Goal: Information Seeking & Learning: Learn about a topic

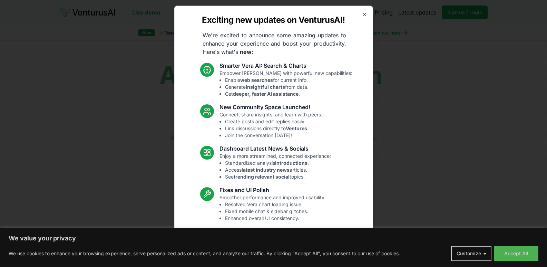
click at [361, 17] on div "Exciting new updates on VenturusAI! We're excited to announce some amazing upda…" at bounding box center [273, 134] width 199 height 256
click at [362, 14] on icon "button" at bounding box center [365, 14] width 6 height 6
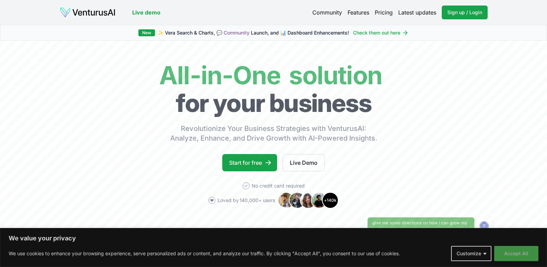
click at [514, 257] on button "Accept All" at bounding box center [517, 253] width 44 height 15
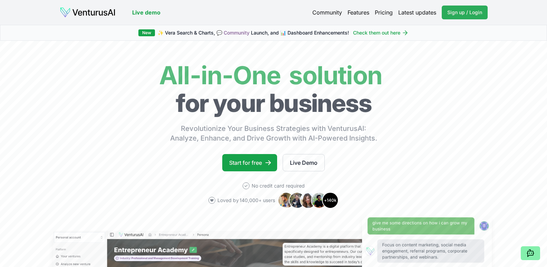
click at [470, 11] on span "Sign up / Login" at bounding box center [465, 12] width 35 height 7
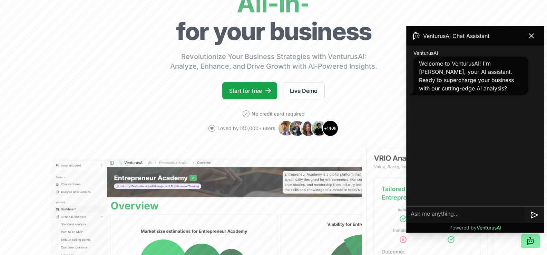
scroll to position [173, 0]
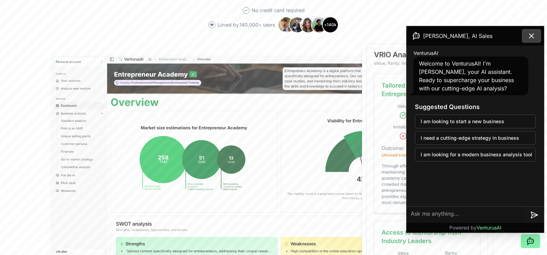
click at [541, 32] on button at bounding box center [531, 36] width 19 height 14
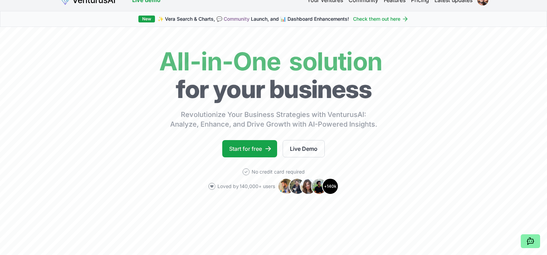
scroll to position [0, 0]
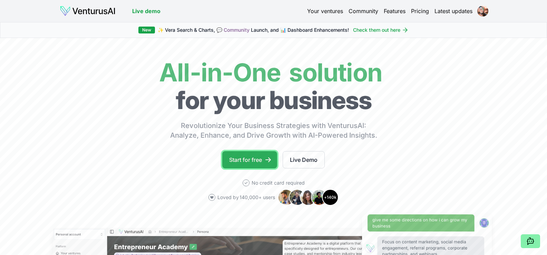
click at [257, 158] on link "Start for free" at bounding box center [249, 159] width 55 height 17
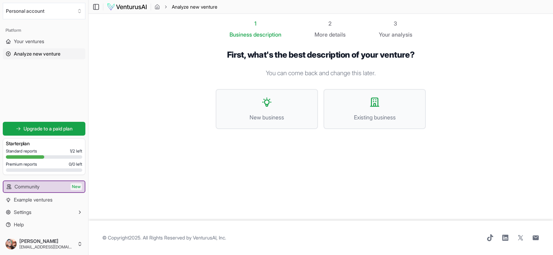
click at [18, 151] on span "Standard reports" at bounding box center [21, 152] width 31 height 6
click at [41, 152] on div "Standard reports 1 / 2 left" at bounding box center [44, 152] width 76 height 6
click at [69, 155] on div "Standard reports 1 / 2 left Premium reports 0 / 0 left" at bounding box center [44, 162] width 76 height 26
click at [0, 147] on div "Upgrade to a paid plan Starter plan Standard reports 1 / 2 left Premium reports…" at bounding box center [44, 146] width 88 height 61
click at [23, 126] on span "Upgrade to a paid plan" at bounding box center [47, 128] width 49 height 7
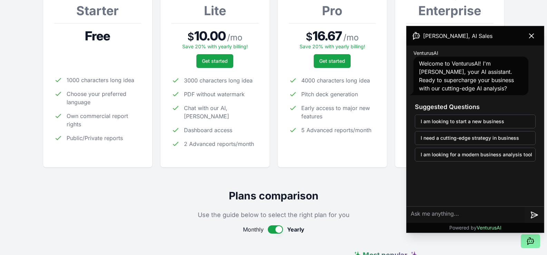
scroll to position [173, 0]
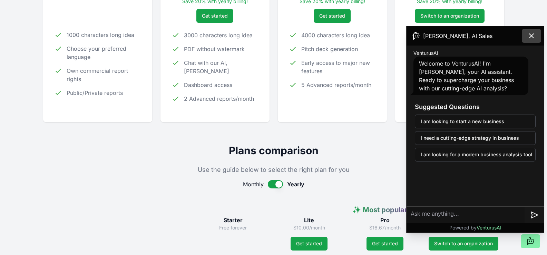
click at [532, 36] on icon at bounding box center [532, 36] width 4 height 4
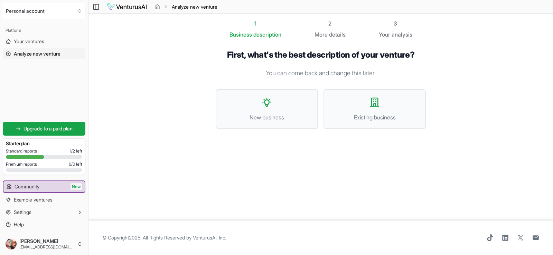
click at [69, 147] on div "Starter plan" at bounding box center [44, 144] width 76 height 10
click at [58, 157] on div at bounding box center [44, 156] width 76 height 3
click at [4, 155] on div "Starter plan Standard reports 1 / 2 left Premium reports 0 / 0 left" at bounding box center [44, 157] width 83 height 37
click at [26, 42] on span "Your ventures" at bounding box center [29, 41] width 30 height 7
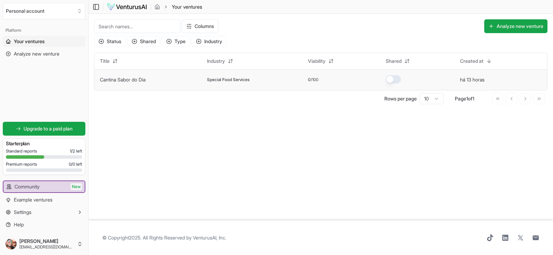
click at [124, 86] on td "Cantina Sabor do Dia" at bounding box center [147, 79] width 107 height 21
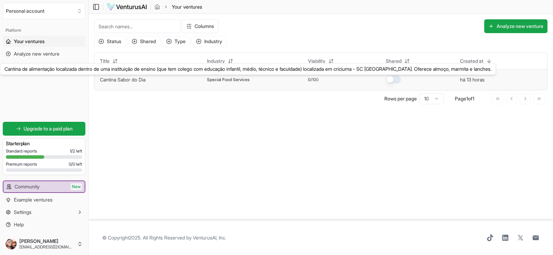
click at [123, 79] on link "Cantina Sabor do Dia" at bounding box center [123, 80] width 46 height 6
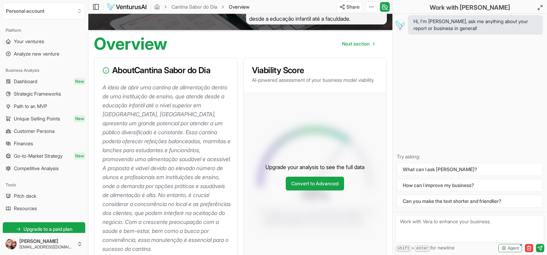
click at [167, 173] on p "A ideia de abrir uma cantina de alimentação dentro de uma instituição de ensino…" at bounding box center [168, 168] width 130 height 171
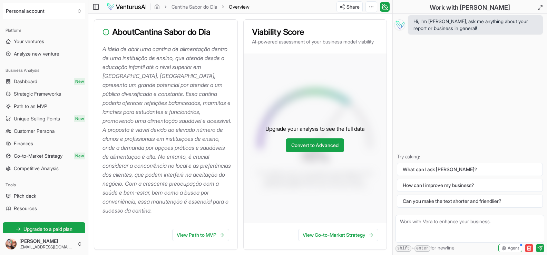
scroll to position [186, 0]
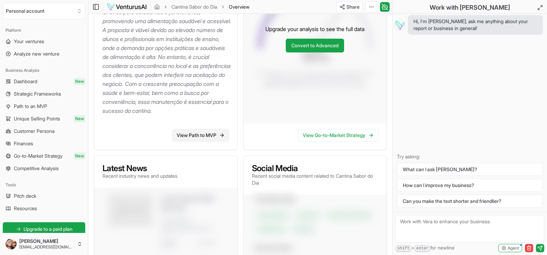
click at [207, 142] on link "View Path to MVP" at bounding box center [200, 135] width 57 height 12
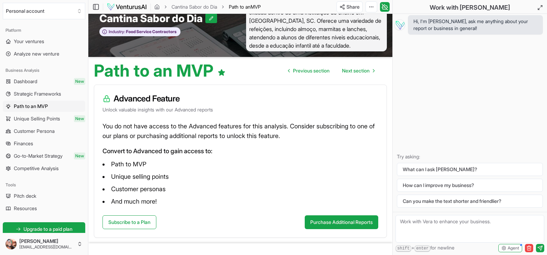
scroll to position [44, 0]
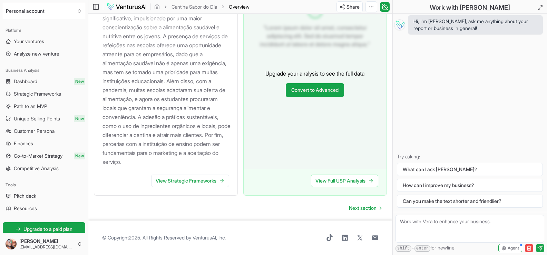
scroll to position [808, 0]
click at [193, 182] on link "View Strategic Frameworks" at bounding box center [190, 181] width 78 height 12
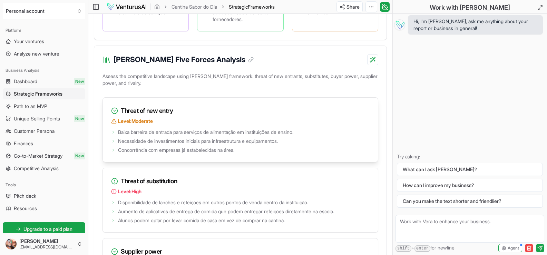
scroll to position [967, 0]
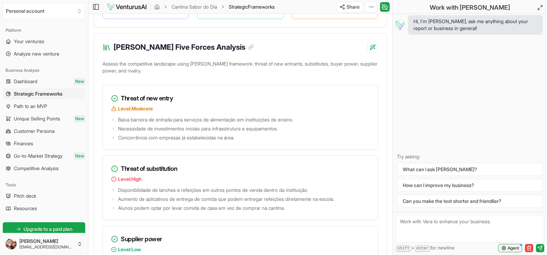
click at [512, 251] on span "Agent" at bounding box center [513, 249] width 11 height 6
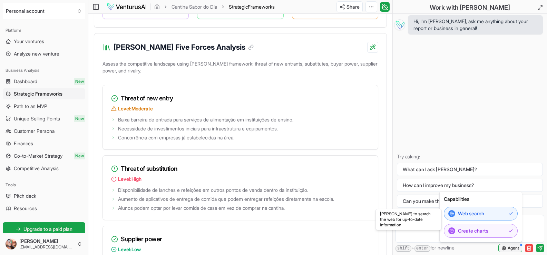
click at [512, 251] on span "Agent" at bounding box center [513, 249] width 11 height 6
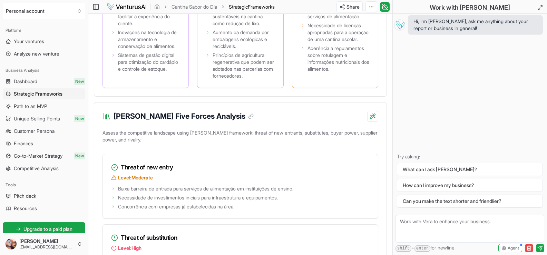
scroll to position [1002, 0]
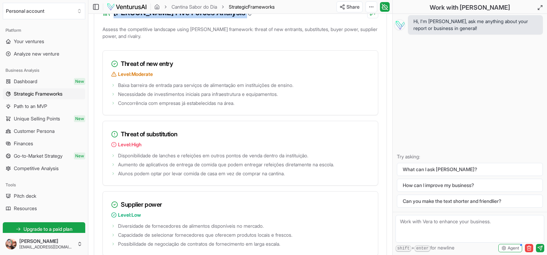
drag, startPoint x: 112, startPoint y: 42, endPoint x: 219, endPoint y: 42, distance: 107.1
click at [219, 18] on div "Porter's Five Forces Analysis" at bounding box center [178, 12] width 151 height 11
copy div "Porter's Five Forces Analysis"
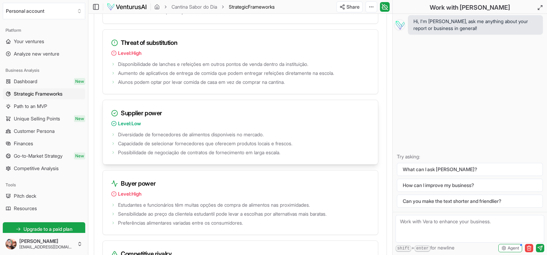
scroll to position [1105, 0]
